Goal: Task Accomplishment & Management: Use online tool/utility

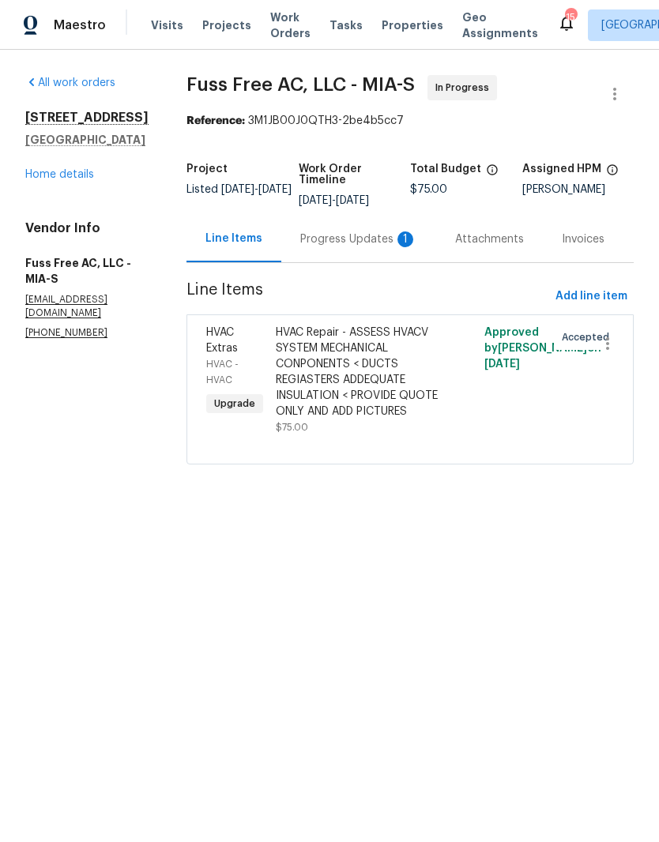
click at [369, 247] on div "Progress Updates 1" at bounding box center [358, 240] width 117 height 16
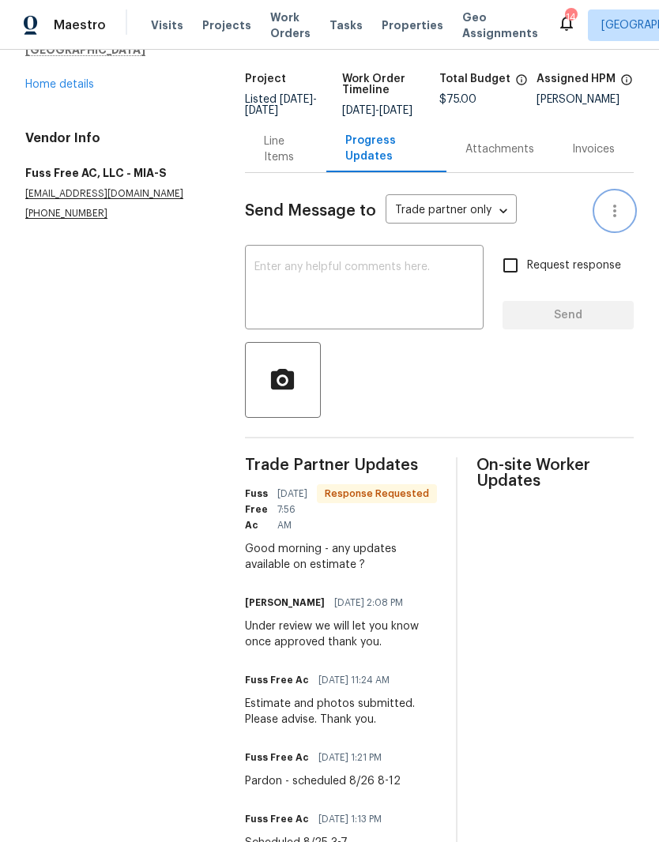
click at [610, 220] on icon "button" at bounding box center [614, 211] width 19 height 19
click at [575, 382] on div at bounding box center [329, 421] width 659 height 842
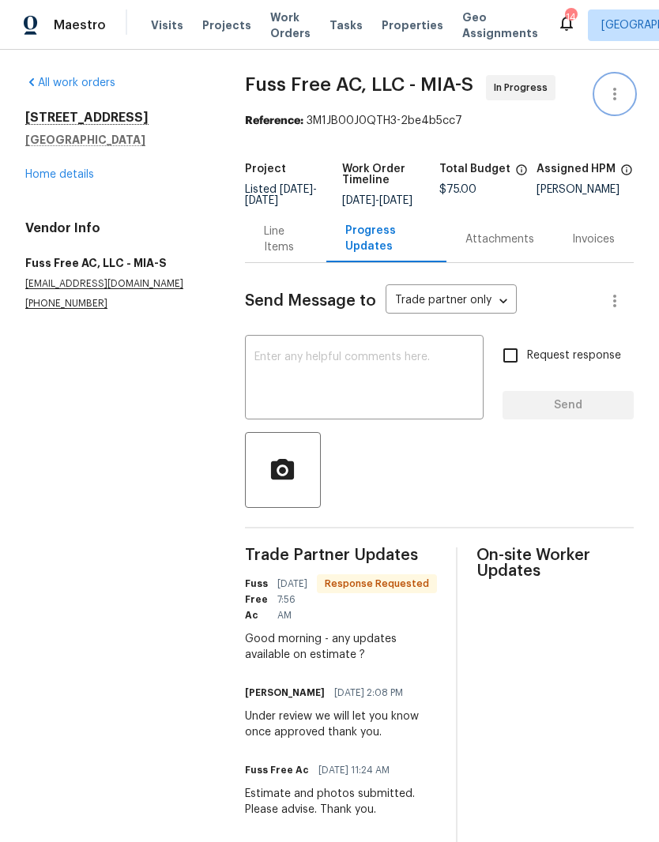
click at [625, 89] on button "button" at bounding box center [615, 94] width 38 height 38
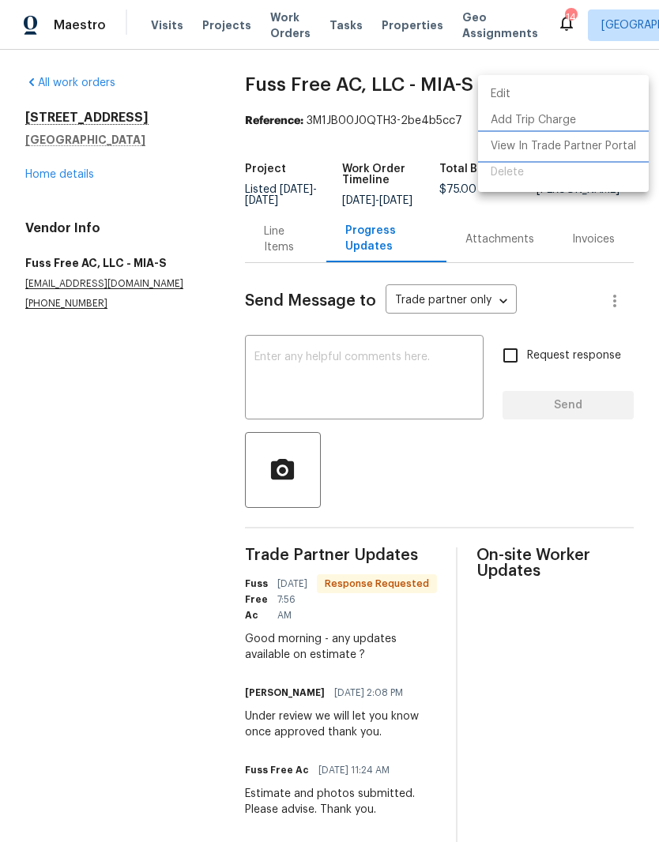
click at [574, 144] on li "View In Trade Partner Portal" at bounding box center [563, 147] width 171 height 26
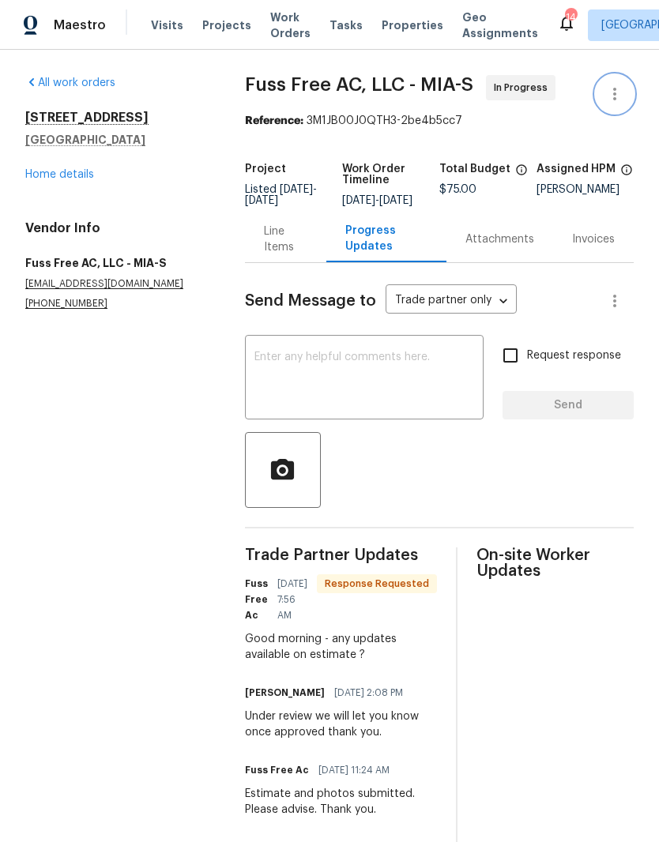
click at [622, 89] on icon "button" at bounding box center [614, 94] width 19 height 19
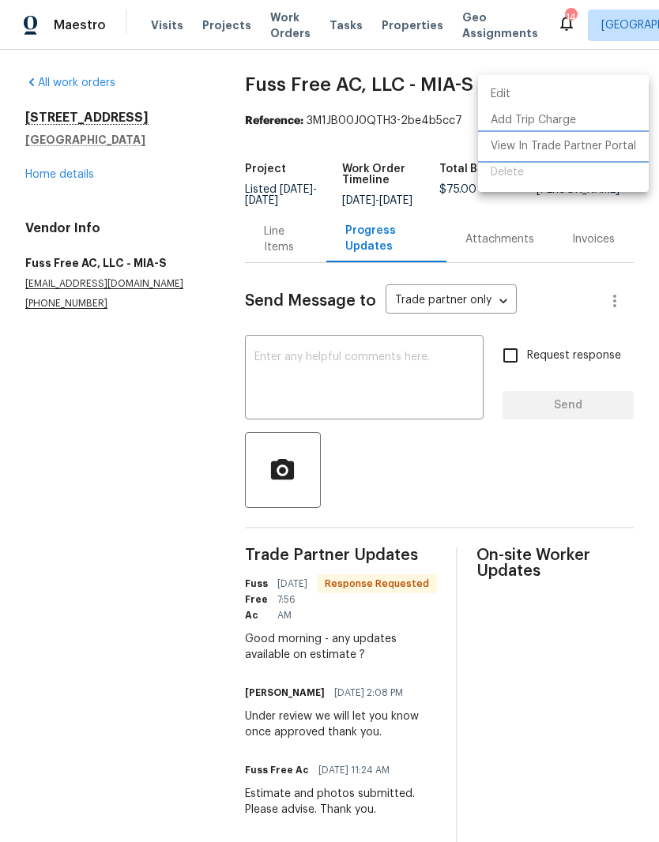
click at [591, 145] on li "View In Trade Partner Portal" at bounding box center [563, 147] width 171 height 26
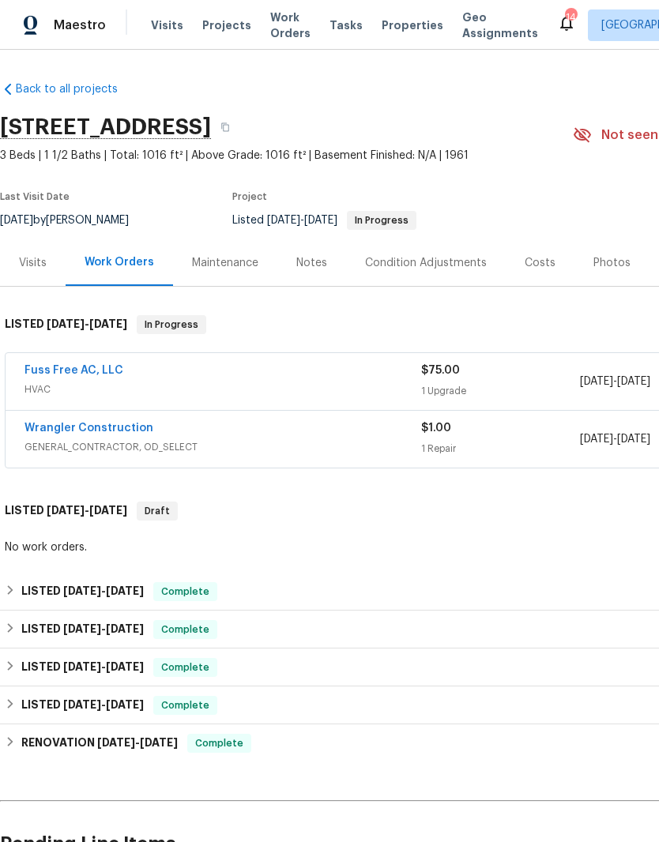
click at [232, 251] on div "Maintenance" at bounding box center [225, 262] width 104 height 47
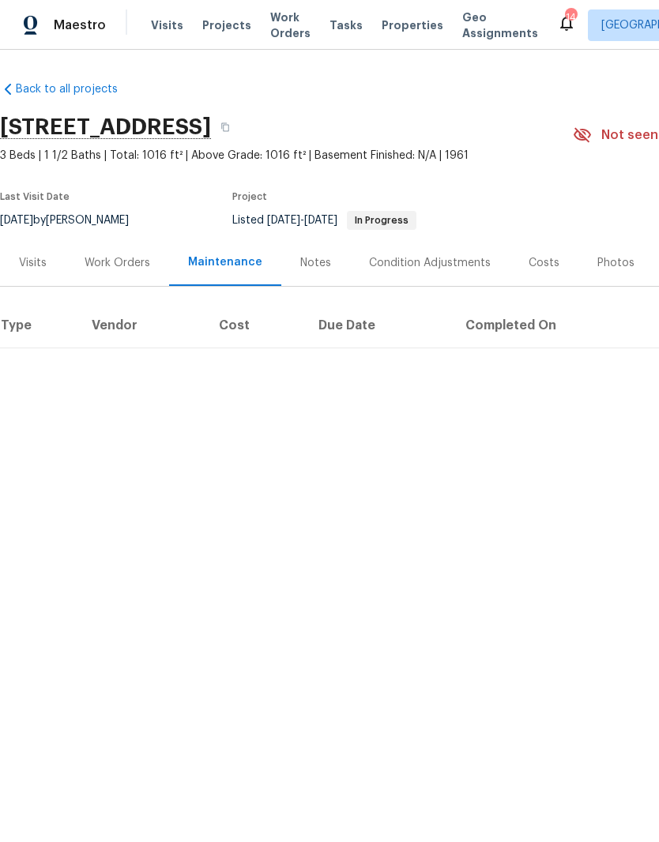
click at [316, 247] on div "Notes" at bounding box center [315, 262] width 69 height 47
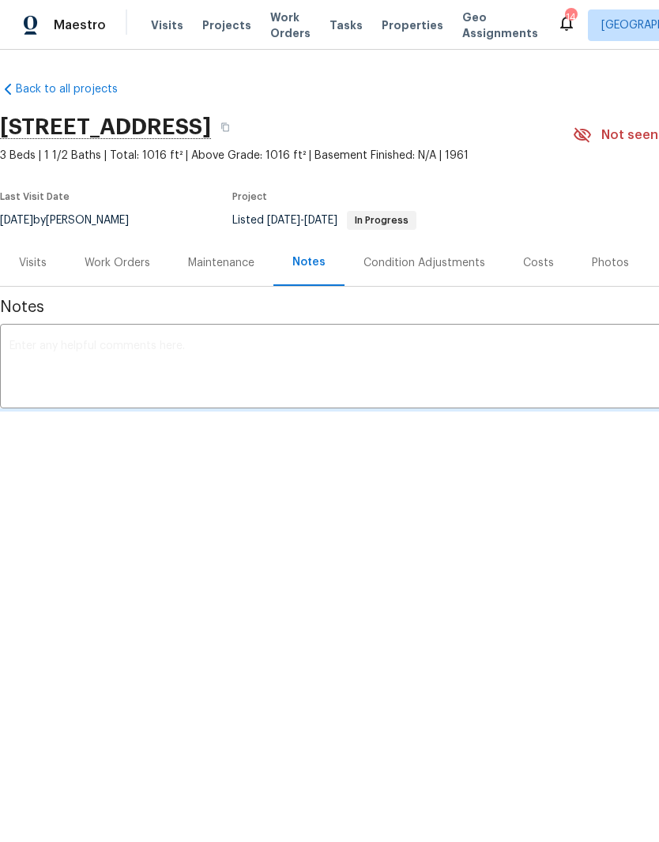
click at [109, 273] on div "Work Orders" at bounding box center [118, 262] width 104 height 47
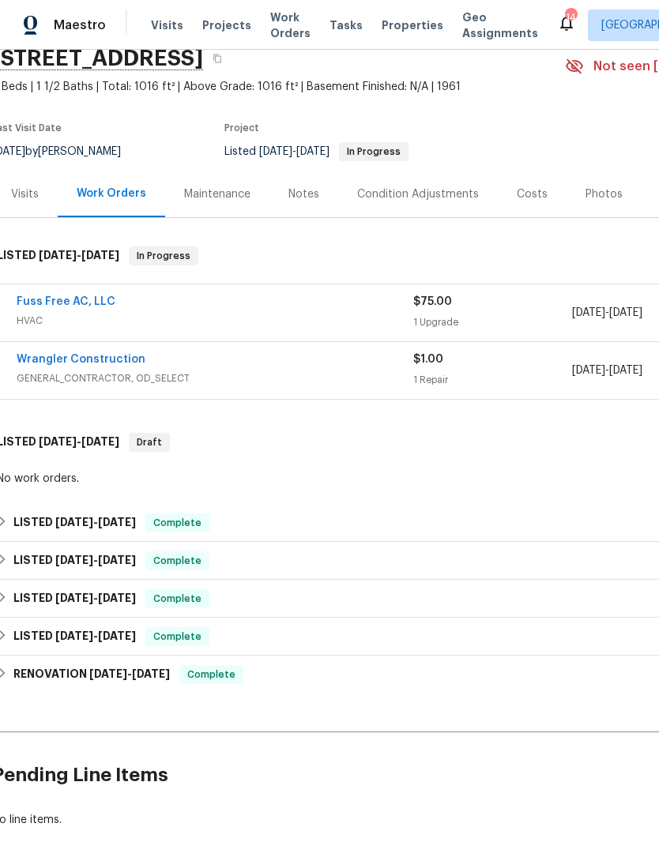
scroll to position [70, 4]
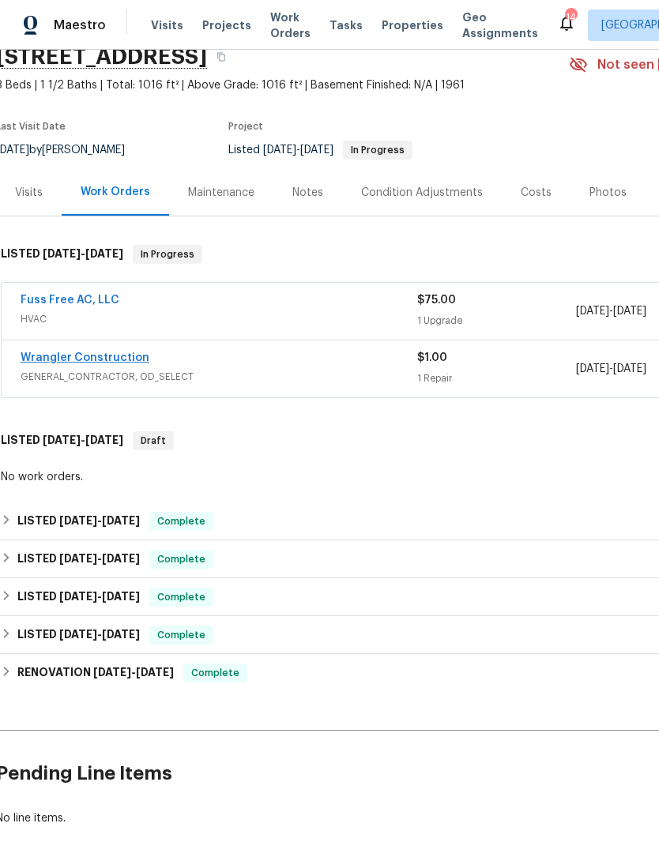
click at [85, 360] on link "Wrangler Construction" at bounding box center [85, 357] width 129 height 11
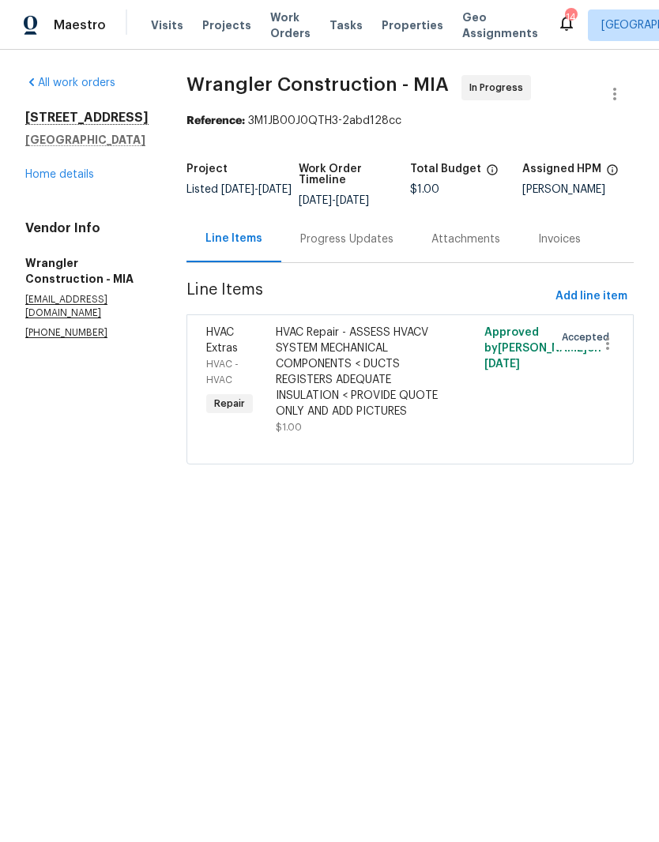
click at [334, 235] on div "Progress Updates" at bounding box center [346, 240] width 93 height 16
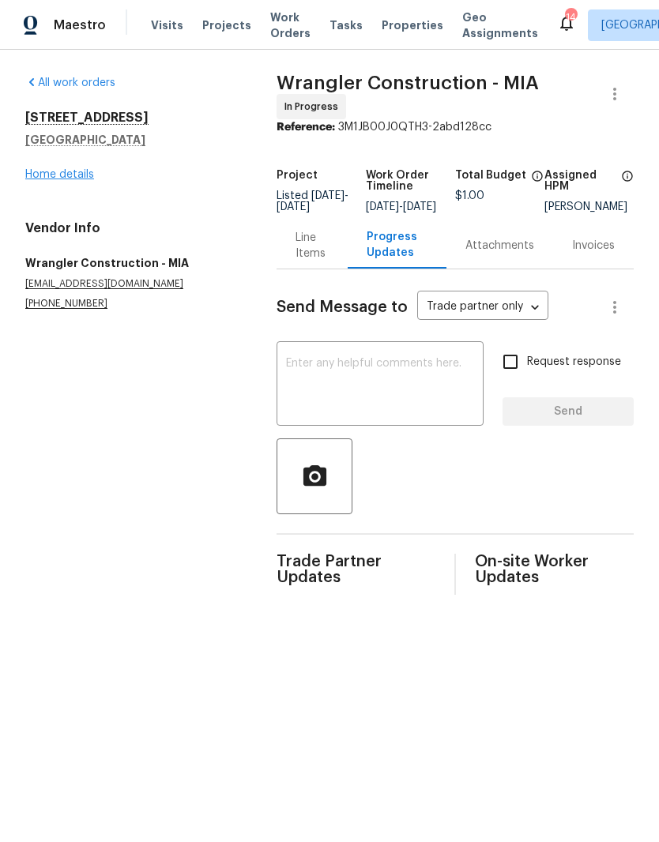
click at [51, 176] on link "Home details" at bounding box center [59, 174] width 69 height 11
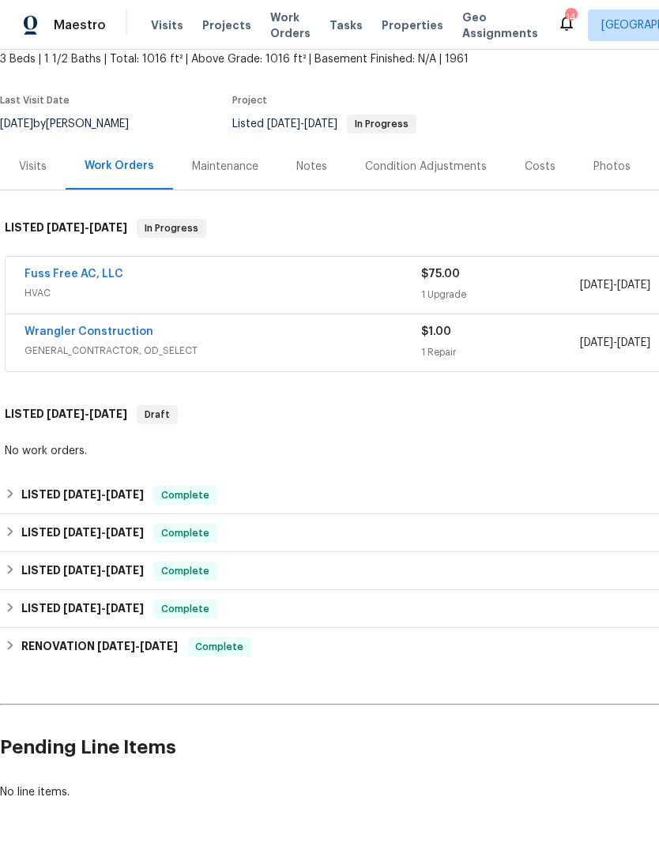
scroll to position [96, 0]
click at [105, 269] on link "Fuss Free AC, LLC" at bounding box center [73, 274] width 99 height 11
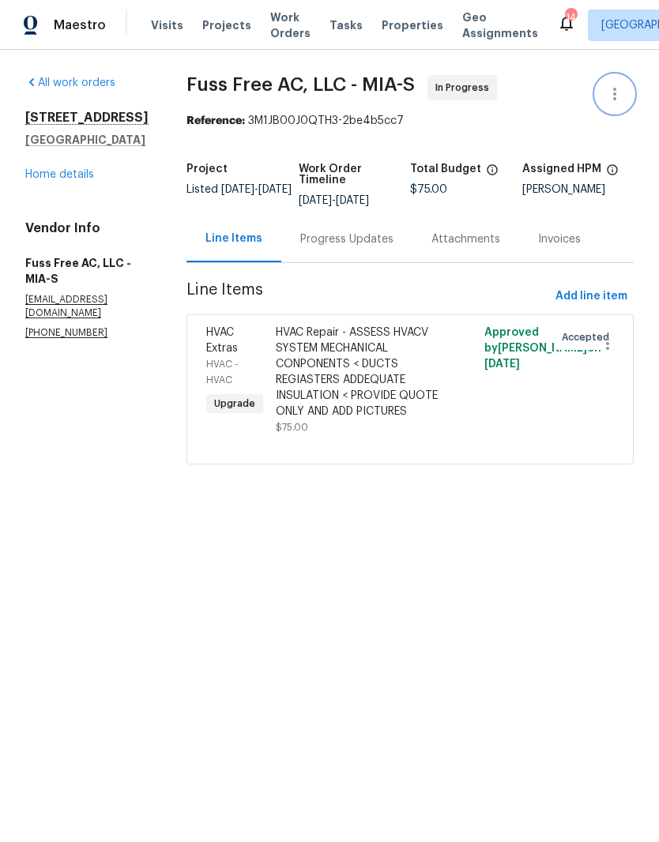
click at [615, 92] on icon "button" at bounding box center [614, 94] width 3 height 13
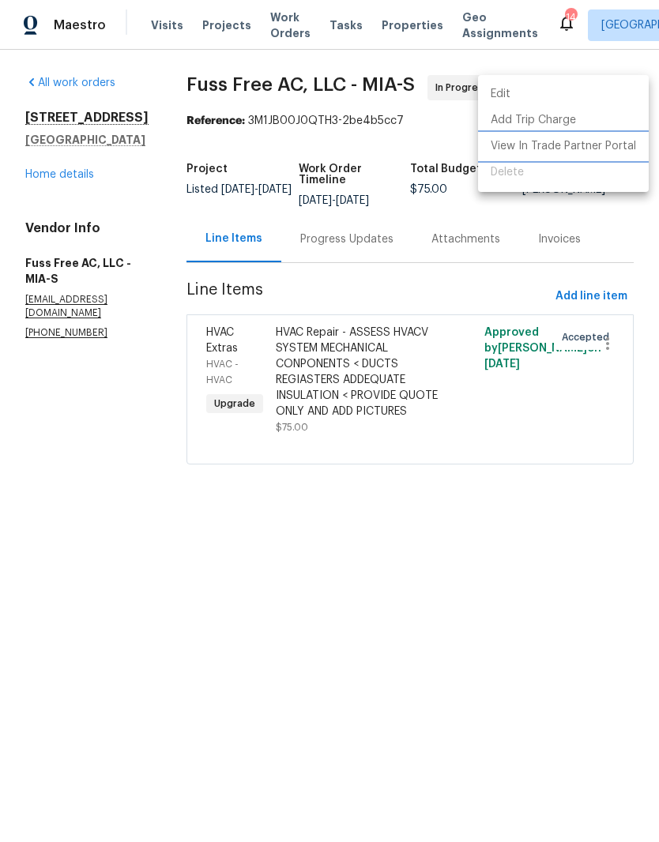
click at [562, 145] on li "View In Trade Partner Portal" at bounding box center [563, 147] width 171 height 26
click at [572, 229] on div at bounding box center [329, 421] width 659 height 842
